Goal: Task Accomplishment & Management: Use online tool/utility

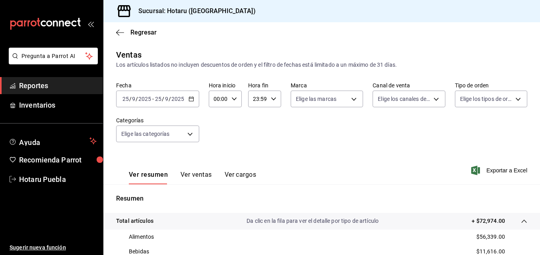
scroll to position [119, 0]
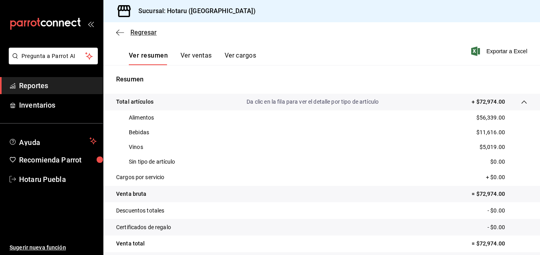
click at [135, 33] on span "Regresar" at bounding box center [143, 33] width 26 height 8
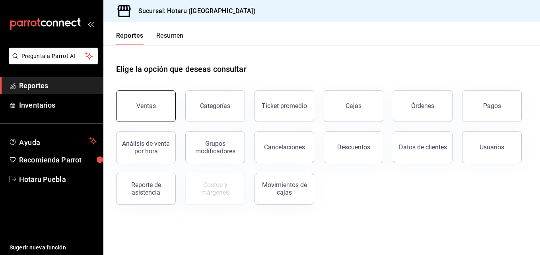
click at [168, 105] on button "Ventas" at bounding box center [146, 106] width 60 height 32
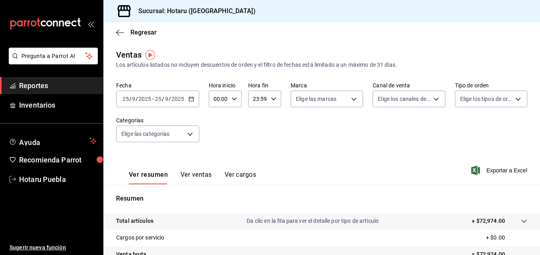
click at [187, 97] on div "[DATE] [DATE] - [DATE] [DATE]" at bounding box center [157, 99] width 83 height 17
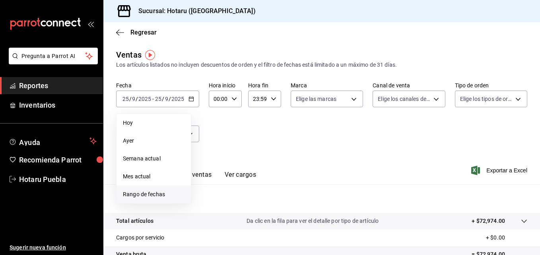
click at [139, 197] on span "Rango de fechas" at bounding box center [154, 194] width 62 height 8
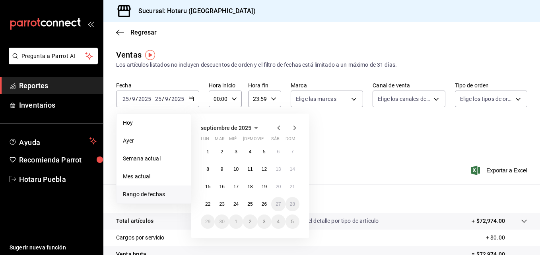
click at [278, 126] on icon "button" at bounding box center [279, 128] width 10 height 10
click at [264, 152] on abbr "1" at bounding box center [264, 152] width 3 height 6
click at [291, 220] on abbr "31" at bounding box center [292, 222] width 5 height 6
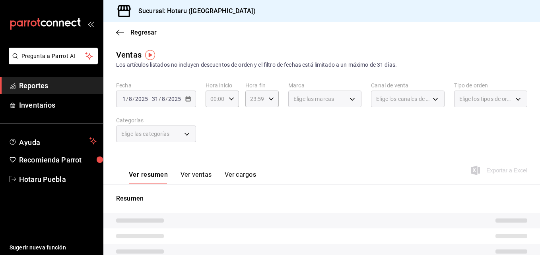
click at [206, 177] on button "Ver ventas" at bounding box center [195, 178] width 31 height 14
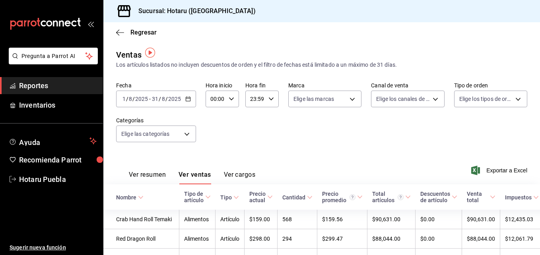
scroll to position [40, 0]
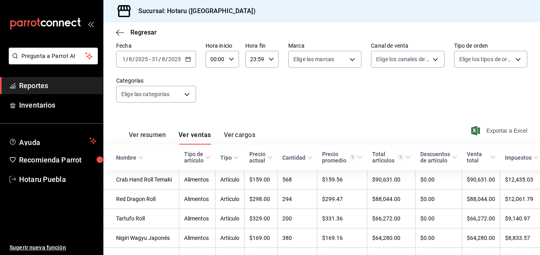
click at [494, 129] on span "Exportar a Excel" at bounding box center [499, 131] width 54 height 10
